Goal: Find specific page/section

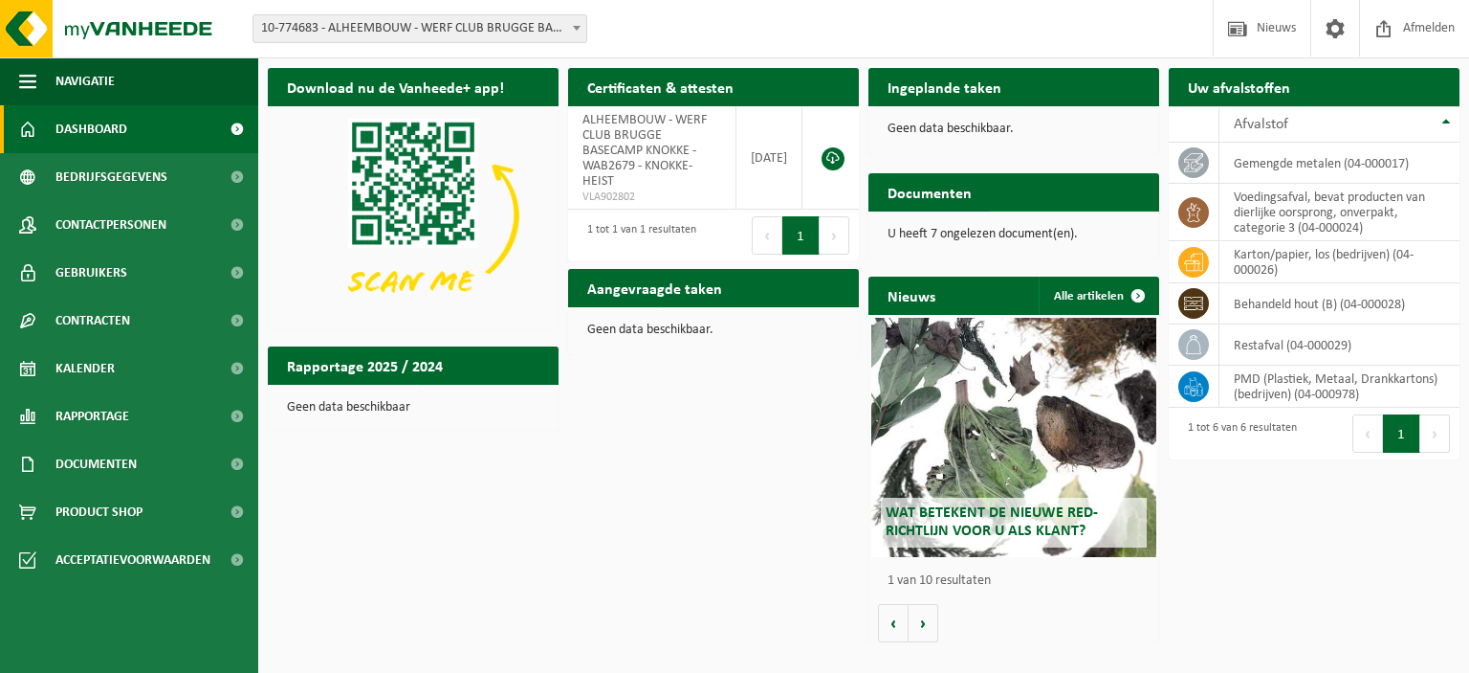
click at [1071, 224] on span "Bekijk uw documenten" at bounding box center [1065, 230] width 120 height 12
click at [943, 232] on p "U heeft 7 ongelezen document(en)." at bounding box center [1014, 234] width 253 height 13
